Goal: Information Seeking & Learning: Check status

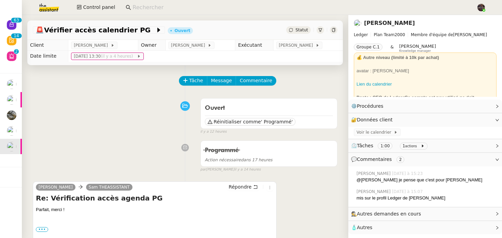
click at [124, 130] on div "Ouvert Réinitialiser comme ' Programmé' false il y a 12 heures" at bounding box center [185, 115] width 304 height 40
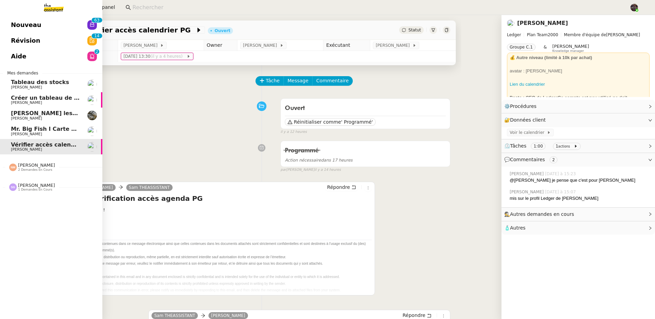
click at [8, 26] on link "Nouveau 0 1 2 3 4 5 6 7 8 9 0 1 2 3 4 5 6 7 8 9" at bounding box center [51, 25] width 102 height 16
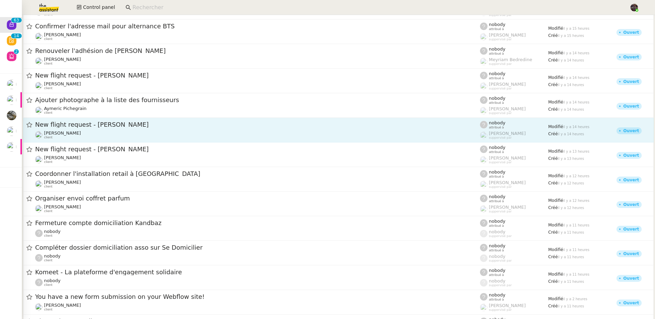
scroll to position [53, 0]
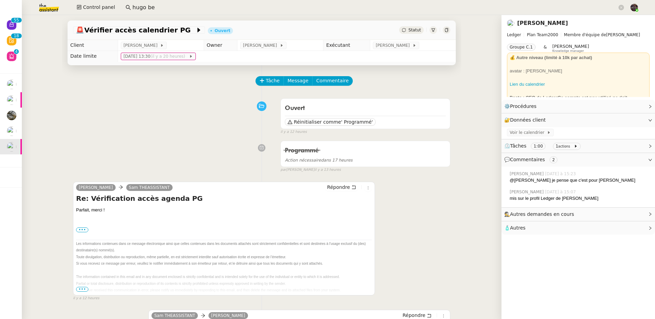
drag, startPoint x: 0, startPoint y: 0, endPoint x: 190, endPoint y: 11, distance: 190.0
click at [190, 11] on input "hugo be" at bounding box center [374, 7] width 485 height 9
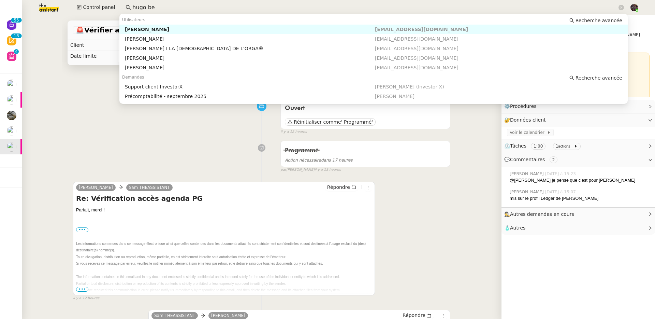
click at [190, 11] on input "hugo be" at bounding box center [374, 7] width 485 height 9
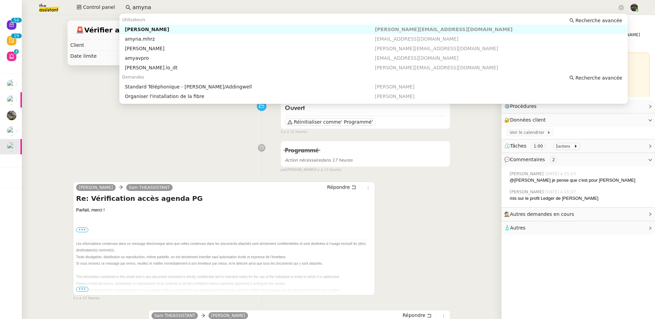
click at [184, 28] on div "[PERSON_NAME]" at bounding box center [250, 29] width 250 height 6
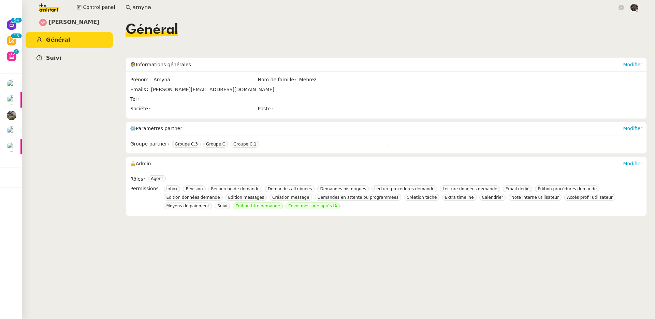
click at [83, 55] on link "Suivi" at bounding box center [69, 58] width 87 height 16
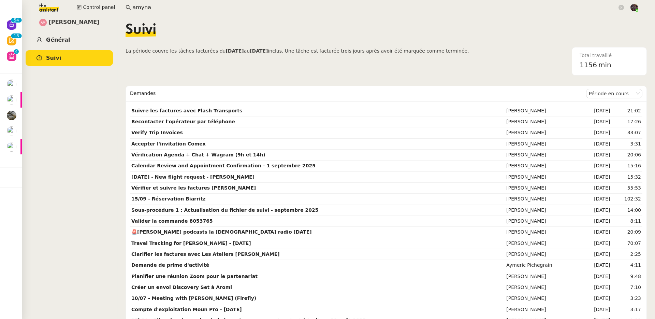
click at [81, 38] on link "Général" at bounding box center [69, 40] width 87 height 16
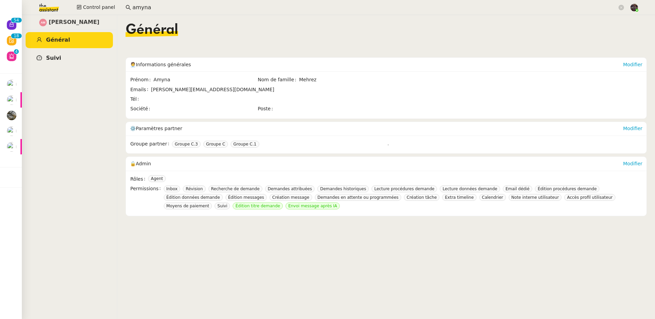
click at [73, 54] on link "Suivi" at bounding box center [69, 58] width 87 height 16
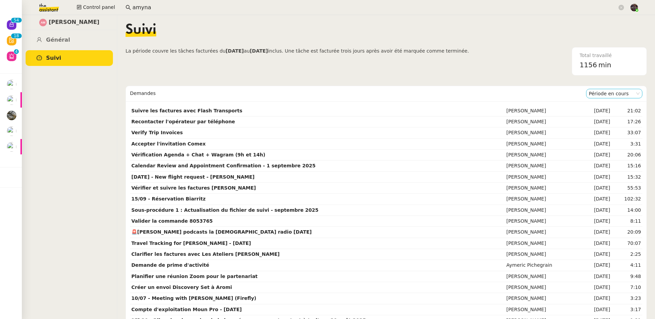
click at [597, 93] on nz-select-item "Période en cours" at bounding box center [614, 93] width 51 height 9
click at [596, 118] on nz-option-item "Période précédente" at bounding box center [604, 116] width 56 height 10
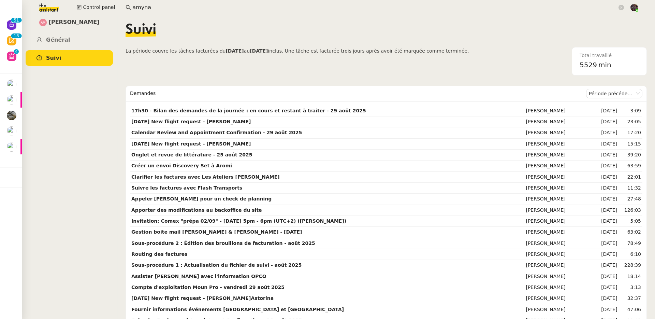
click at [168, 10] on input "amyna" at bounding box center [374, 7] width 485 height 9
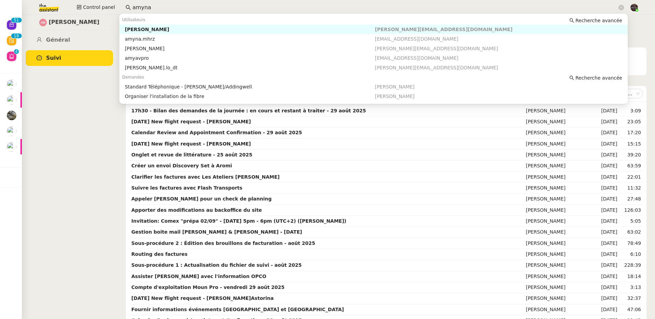
click at [168, 10] on input "amyna" at bounding box center [374, 7] width 485 height 9
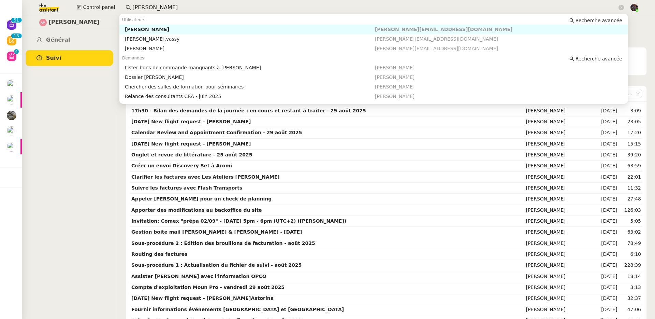
click at [186, 29] on div "[PERSON_NAME]" at bounding box center [250, 29] width 250 height 6
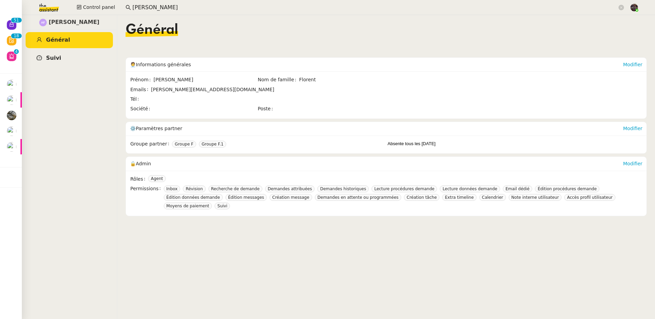
click at [74, 59] on link "Suivi" at bounding box center [69, 58] width 87 height 16
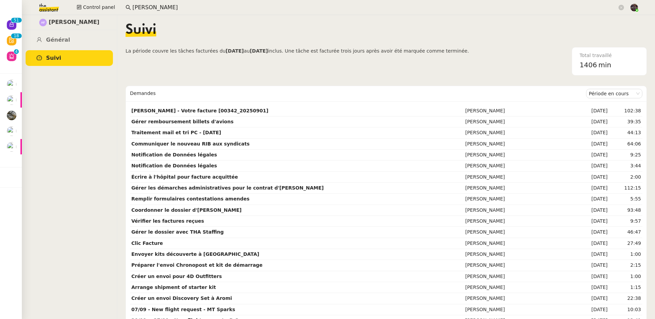
click at [596, 85] on nz-content "Suivi La période couvre les tâches facturées du [DATE] au [DATE] inclus. Une tâ…" at bounding box center [386, 167] width 521 height 304
click at [595, 92] on nz-select-item "Période en cours" at bounding box center [614, 93] width 51 height 9
click at [592, 117] on div "Période précédente" at bounding box center [604, 115] width 51 height 6
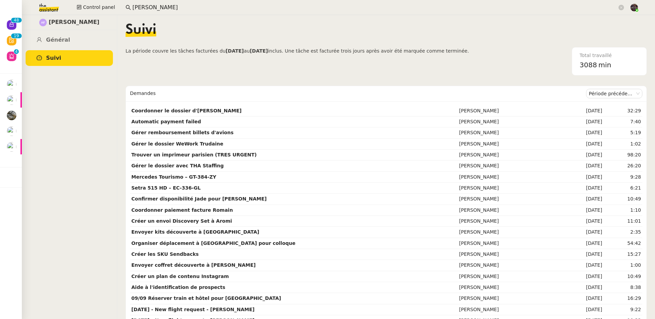
click at [153, 10] on input "[PERSON_NAME]" at bounding box center [374, 7] width 485 height 9
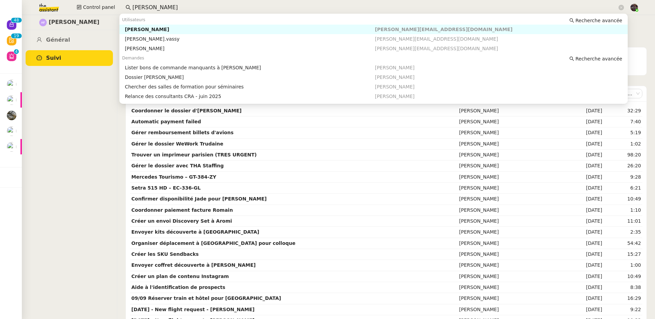
click at [153, 10] on input "[PERSON_NAME]" at bounding box center [374, 7] width 485 height 9
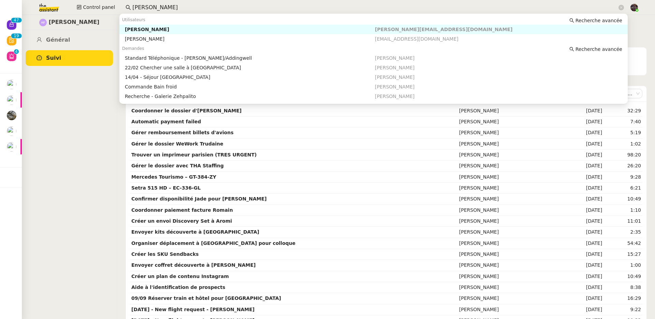
click at [172, 28] on div "[PERSON_NAME]" at bounding box center [250, 29] width 250 height 6
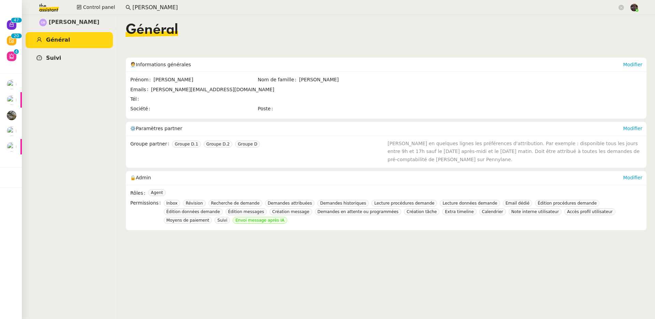
click at [66, 57] on link "Suivi" at bounding box center [69, 58] width 87 height 16
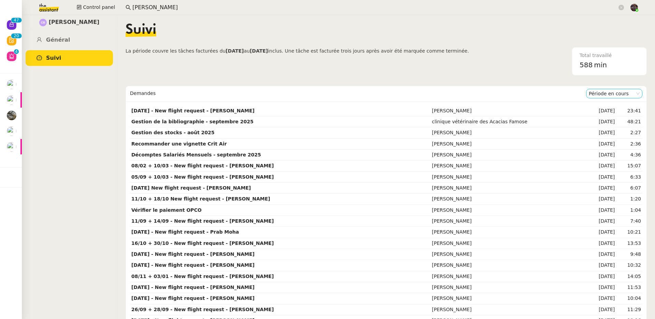
click at [589, 93] on nz-select-item "Période en cours" at bounding box center [614, 93] width 51 height 9
click at [599, 119] on nz-option-item "Période précédente" at bounding box center [604, 116] width 56 height 10
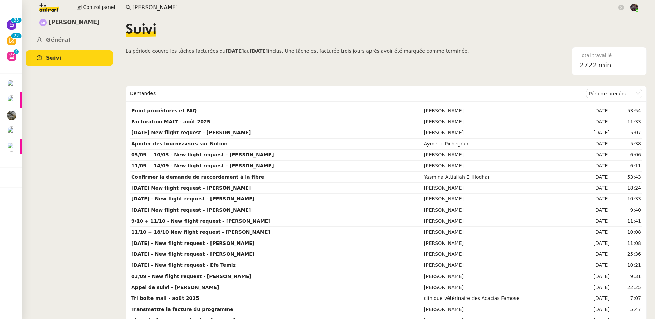
click at [182, 4] on input "[PERSON_NAME]" at bounding box center [374, 7] width 485 height 9
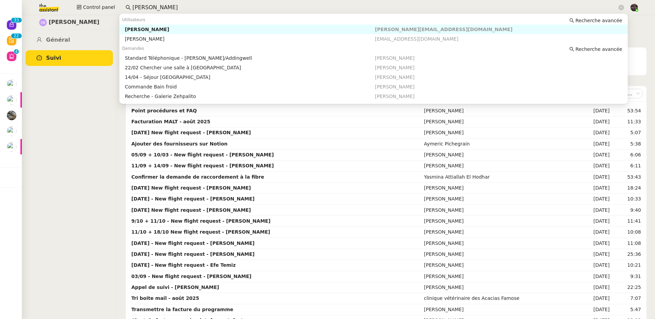
click at [182, 4] on input "[PERSON_NAME]" at bounding box center [374, 7] width 485 height 9
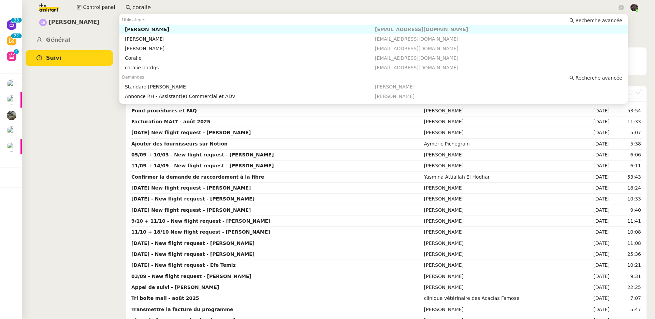
click at [182, 26] on div "[PERSON_NAME]" at bounding box center [250, 29] width 250 height 6
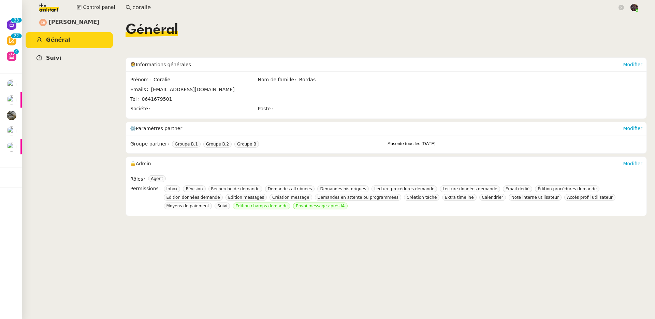
click at [67, 58] on link "Suivi" at bounding box center [69, 58] width 87 height 16
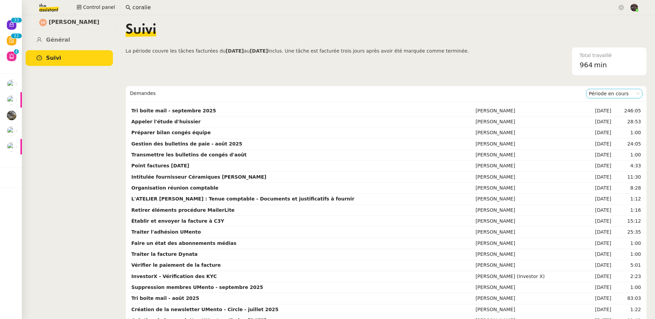
click at [599, 90] on nz-select-item "Période en cours" at bounding box center [614, 93] width 51 height 9
click at [596, 115] on div "Période précédente" at bounding box center [604, 115] width 51 height 6
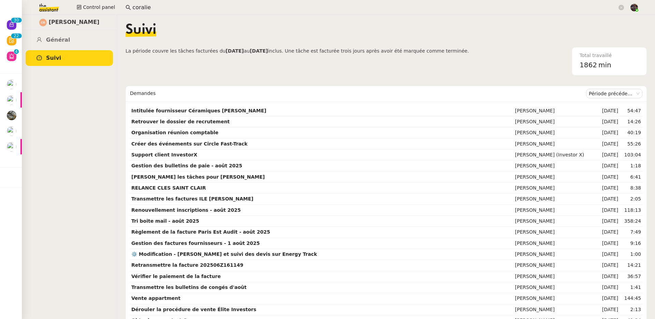
click at [156, 3] on input "coralie" at bounding box center [374, 7] width 485 height 9
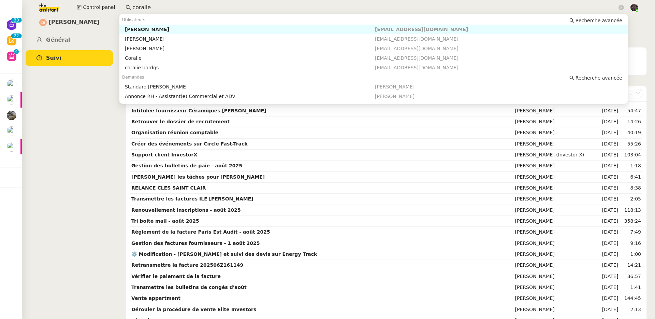
click at [156, 3] on input "coralie" at bounding box center [374, 7] width 485 height 9
click at [155, 65] on div "[PERSON_NAME]" at bounding box center [250, 67] width 250 height 6
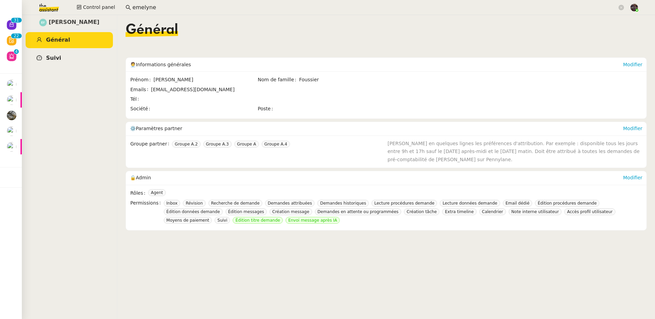
click at [83, 56] on link "Suivi" at bounding box center [69, 58] width 87 height 16
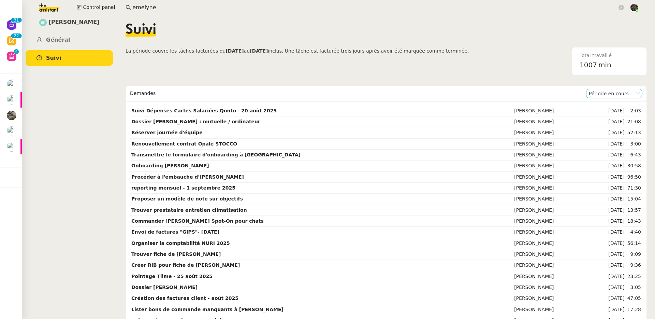
click at [597, 94] on nz-select-item "Période en cours" at bounding box center [614, 93] width 51 height 9
click at [598, 116] on div "Période précédente" at bounding box center [604, 115] width 51 height 6
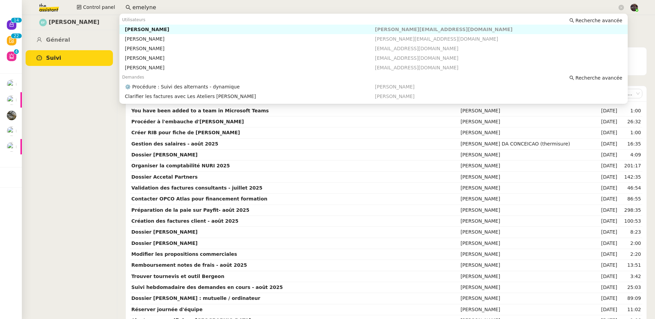
click at [132, 8] on input "emelyne" at bounding box center [374, 7] width 485 height 9
click at [133, 26] on nz-auto-option "[PERSON_NAME] [PERSON_NAME][EMAIL_ADDRESS][DOMAIN_NAME]" at bounding box center [373, 30] width 508 height 10
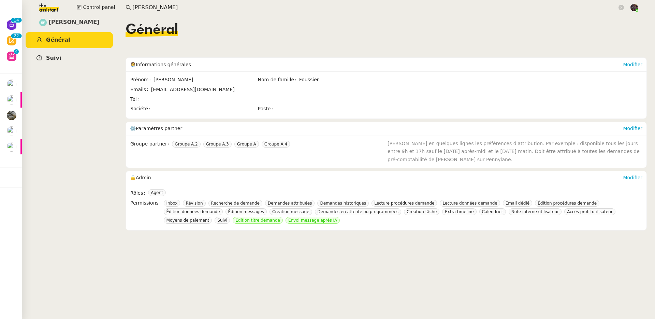
click at [81, 58] on link "Suivi" at bounding box center [69, 58] width 87 height 16
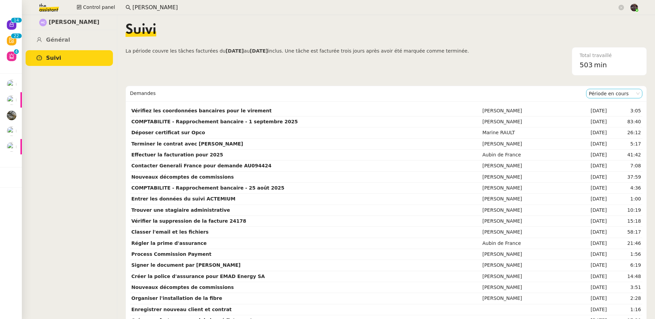
click at [598, 92] on nz-select-item "Période en cours" at bounding box center [614, 93] width 51 height 9
click at [598, 114] on div "Période précédente" at bounding box center [604, 115] width 51 height 6
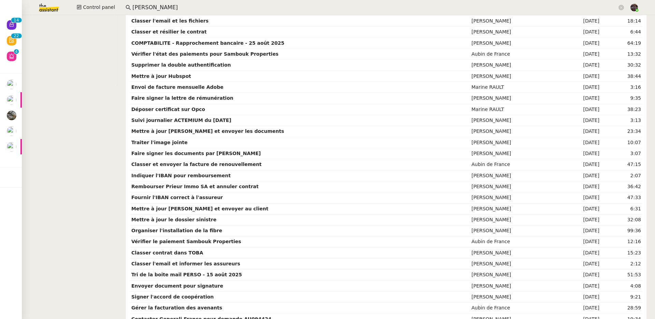
scroll to position [567, 0]
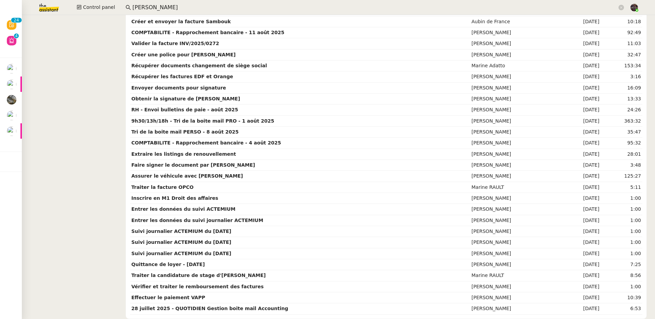
click at [193, 10] on input "[PERSON_NAME]" at bounding box center [374, 7] width 485 height 9
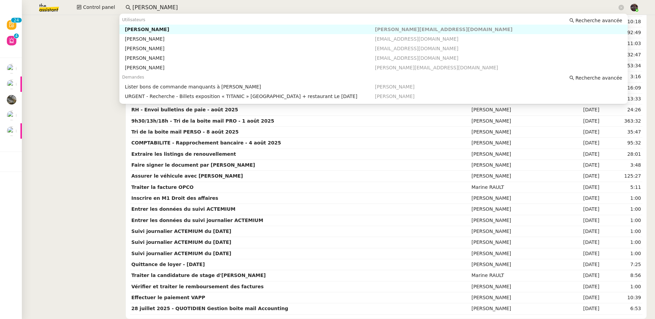
click at [193, 10] on input "[PERSON_NAME]" at bounding box center [374, 7] width 485 height 9
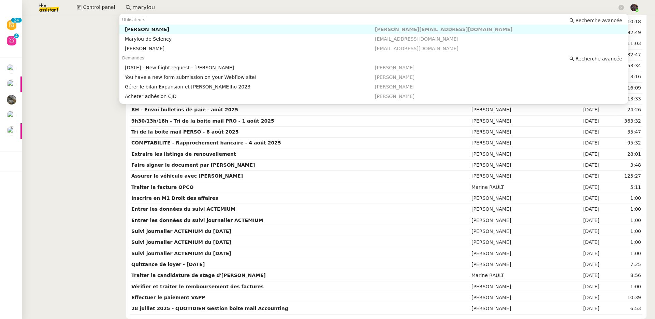
click at [220, 23] on div "Utilisateurs Recherche avancée" at bounding box center [373, 20] width 508 height 10
click at [219, 24] on div "Utilisateurs Recherche avancée" at bounding box center [373, 20] width 508 height 10
click at [220, 25] on nz-auto-option "[PERSON_NAME] [EMAIL_ADDRESS][DOMAIN_NAME]" at bounding box center [373, 30] width 508 height 10
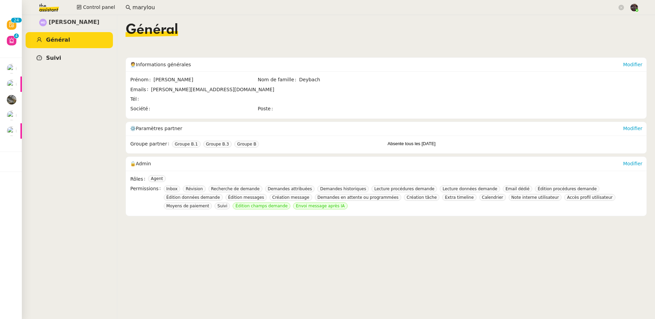
click at [106, 51] on link "Suivi" at bounding box center [69, 58] width 87 height 16
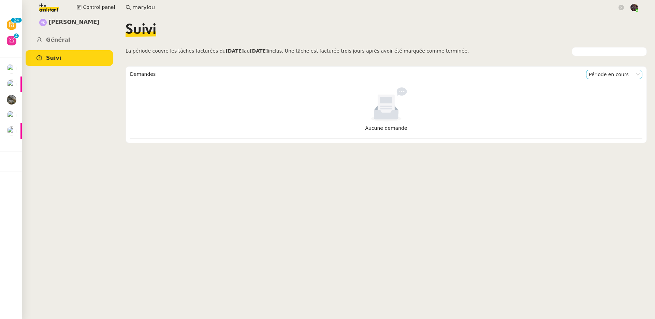
click at [589, 76] on nz-select-item "Période en cours" at bounding box center [614, 74] width 51 height 9
click at [592, 95] on div "Période précédente" at bounding box center [605, 96] width 51 height 6
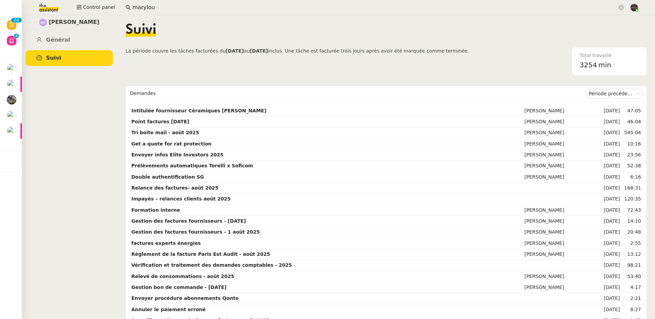
drag, startPoint x: 520, startPoint y: 56, endPoint x: 517, endPoint y: 46, distance: 10.4
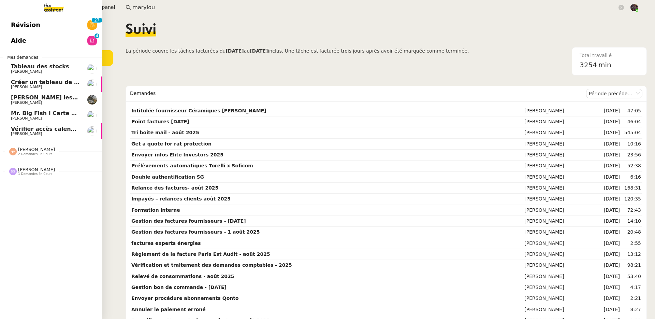
click at [17, 21] on span "Révision" at bounding box center [25, 25] width 29 height 10
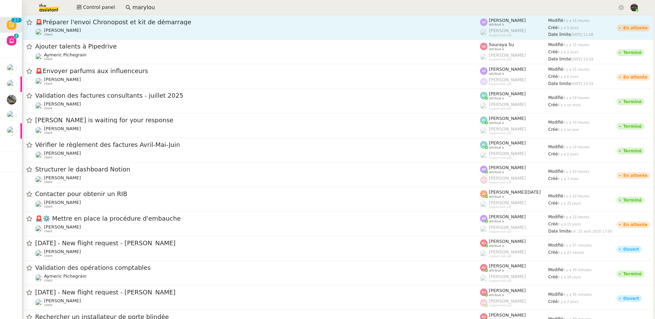
click at [115, 19] on span "🚨 Préparer l'envoi Chronopost et kit de démarrage" at bounding box center [257, 22] width 445 height 6
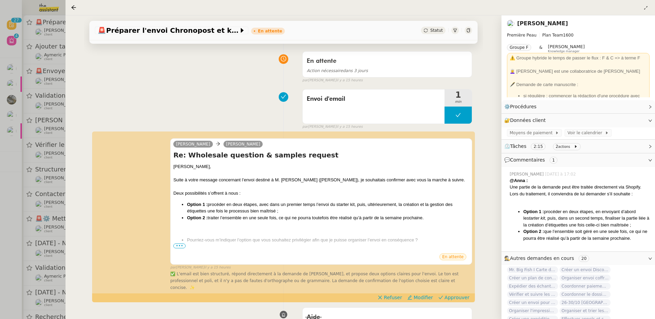
scroll to position [49, 0]
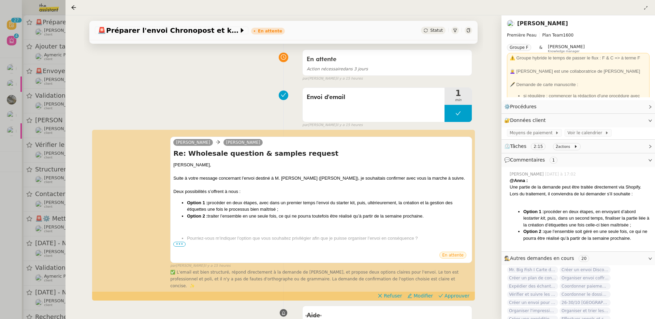
click at [52, 154] on div at bounding box center [327, 159] width 655 height 319
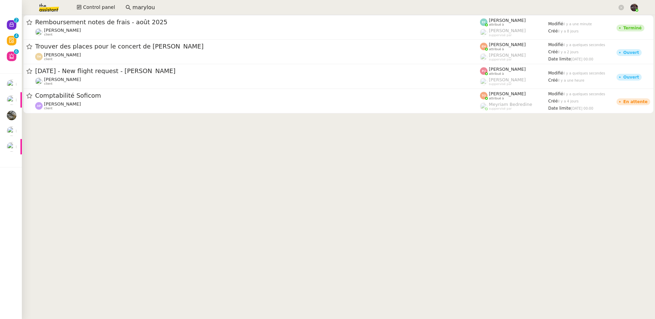
click at [161, 6] on input "marylou" at bounding box center [374, 7] width 485 height 9
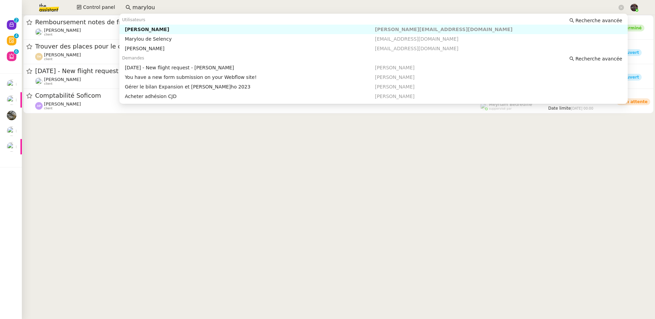
click at [160, 6] on input "marylou" at bounding box center [374, 7] width 485 height 9
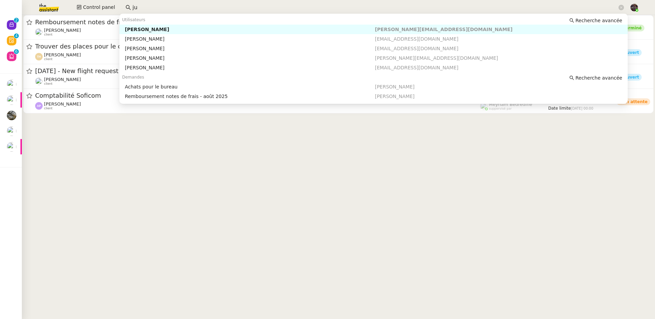
type input "j"
click at [167, 33] on nz-auto-option "[PERSON_NAME] [EMAIL_ADDRESS][DOMAIN_NAME]" at bounding box center [373, 30] width 508 height 10
type input "prisma"
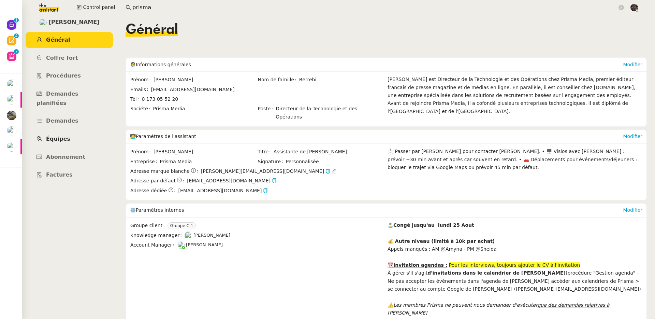
click at [64, 135] on span "Équipes" at bounding box center [58, 138] width 24 height 6
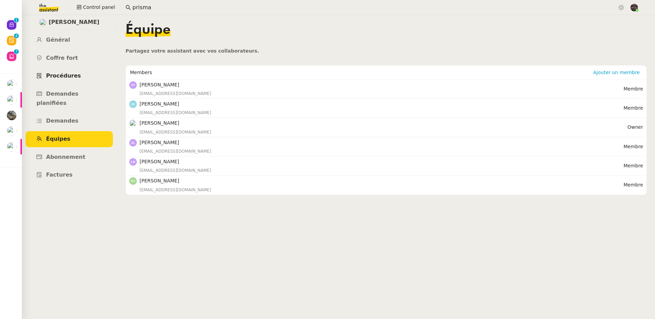
click at [71, 80] on link "Procédures" at bounding box center [69, 76] width 87 height 16
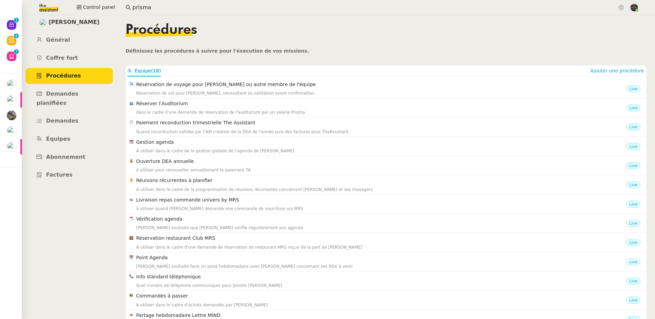
click at [74, 49] on ul "Général Coffre fort Procédures Demandes planifiées Demandes Équipes Abonnement …" at bounding box center [69, 107] width 96 height 151
click at [76, 39] on link "Général" at bounding box center [69, 40] width 87 height 16
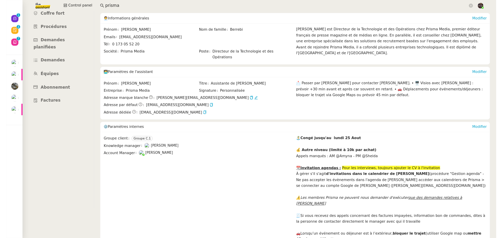
scroll to position [42, 0]
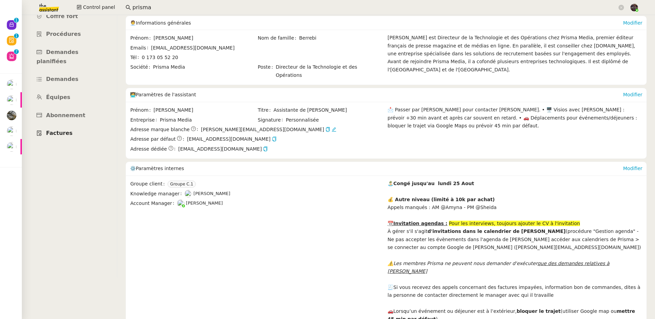
click at [77, 127] on link "Factures" at bounding box center [69, 133] width 87 height 16
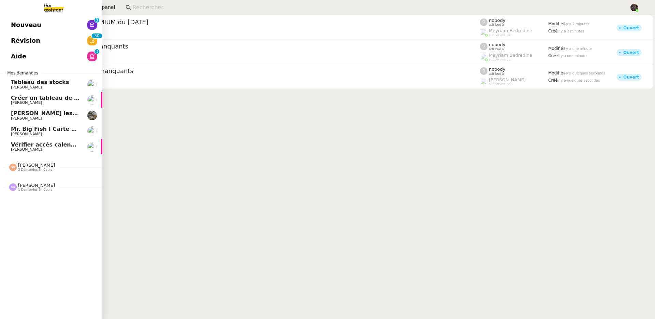
click at [12, 20] on span "Nouveau" at bounding box center [26, 25] width 30 height 10
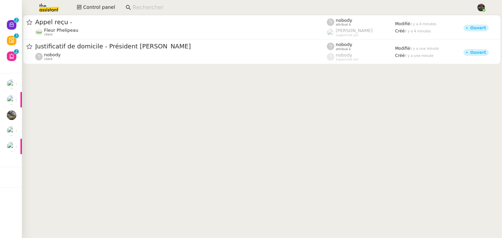
click at [59, 143] on cdk-virtual-scroll-viewport "Appel reçu - Fleur Phelipeau client nobody attribué à Romane Vachon suppervisé …" at bounding box center [262, 126] width 480 height 223
